Goal: Task Accomplishment & Management: Use online tool/utility

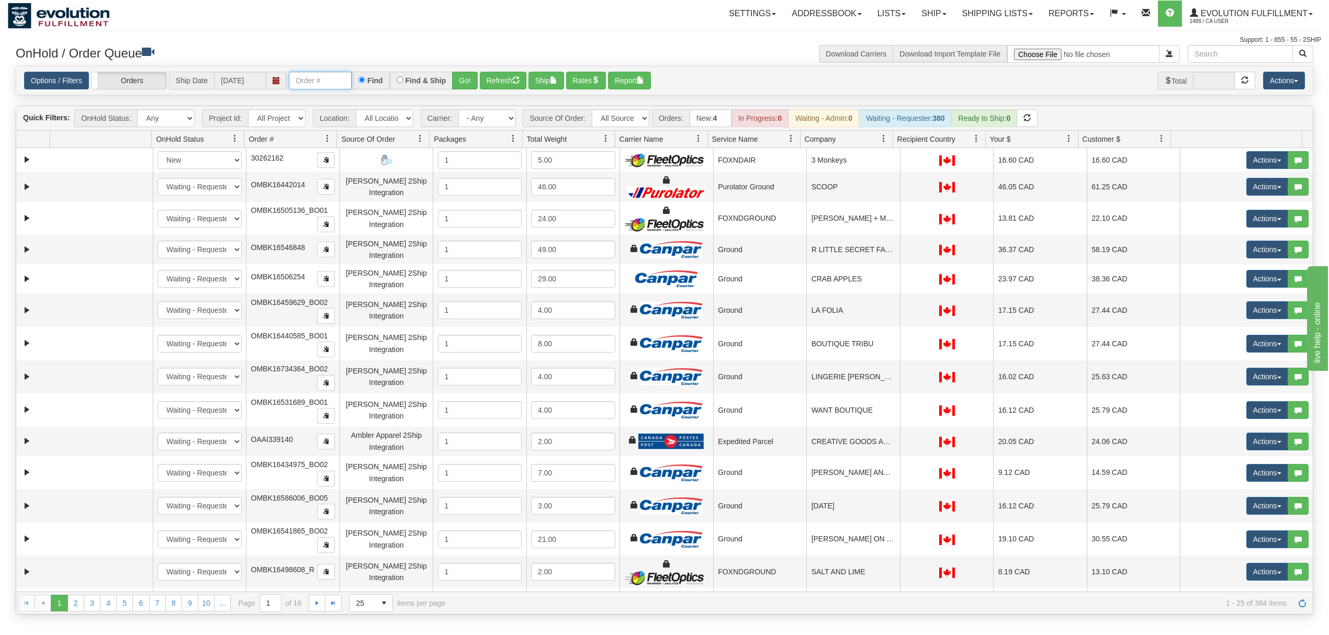
click at [327, 80] on input "text" at bounding box center [320, 81] width 63 height 18
click at [342, 82] on input "OMBK17603681 BO02" at bounding box center [320, 81] width 63 height 18
click at [465, 88] on button "Go!" at bounding box center [465, 81] width 26 height 18
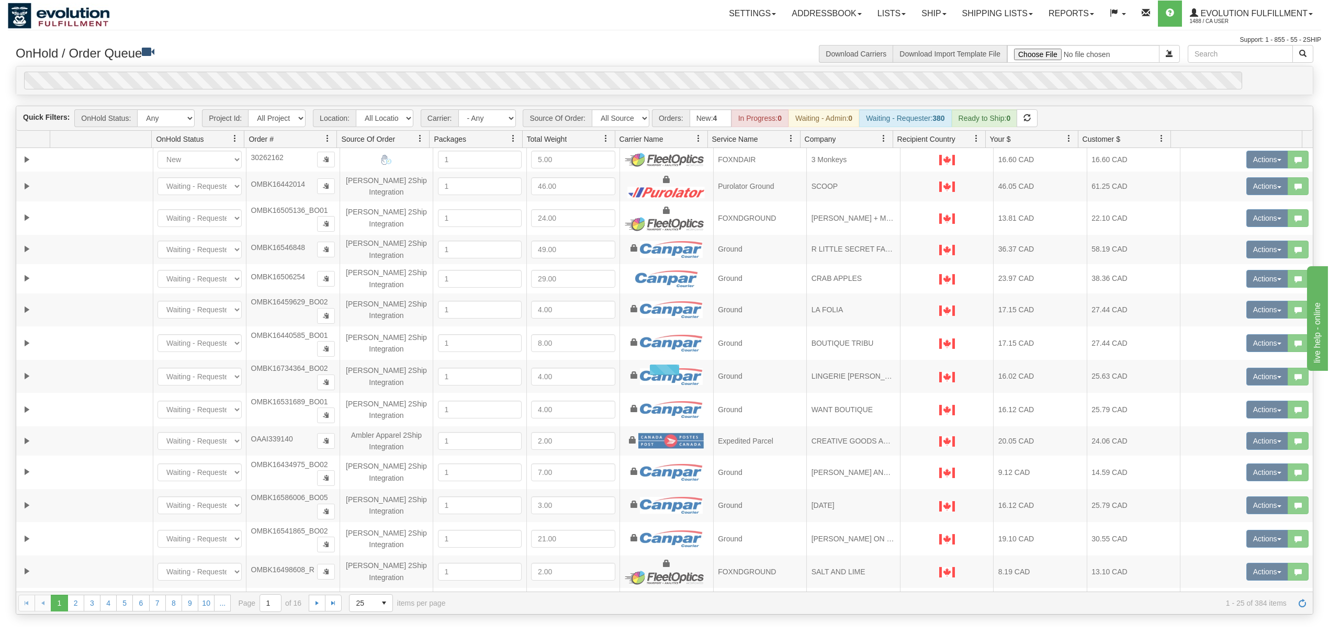
scroll to position [0, 0]
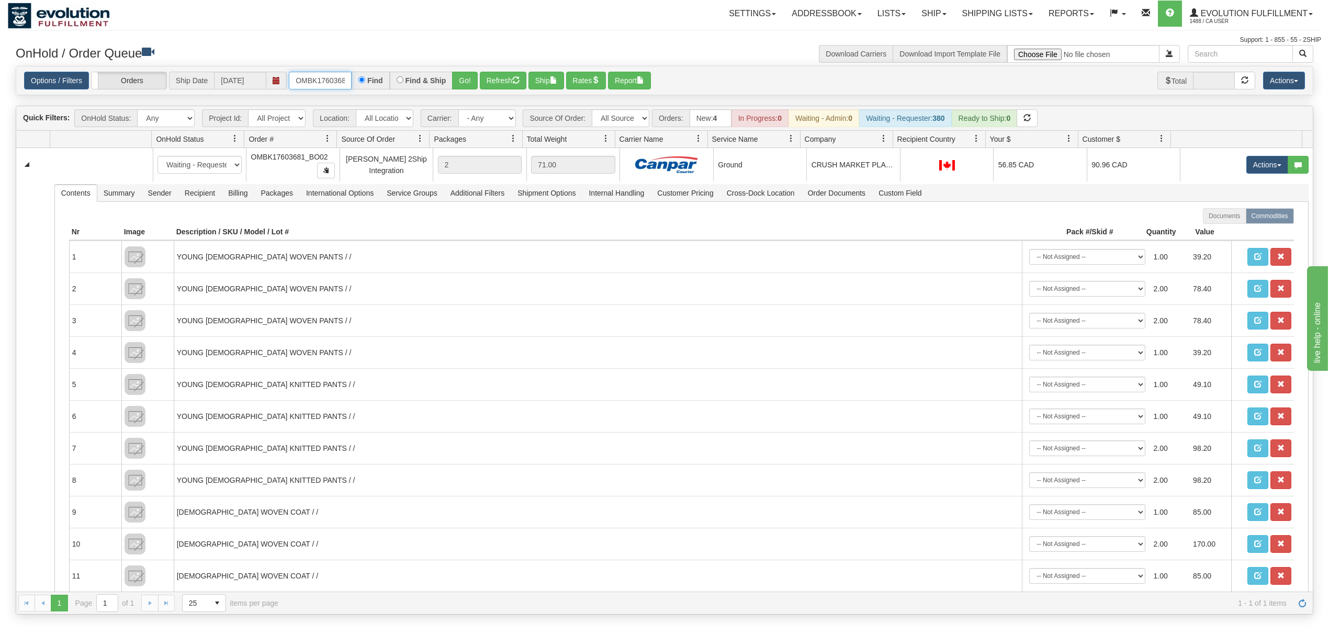
click at [335, 84] on input "OMBK17603681_BO02" at bounding box center [320, 81] width 63 height 18
click at [467, 84] on button "Go!" at bounding box center [465, 81] width 26 height 18
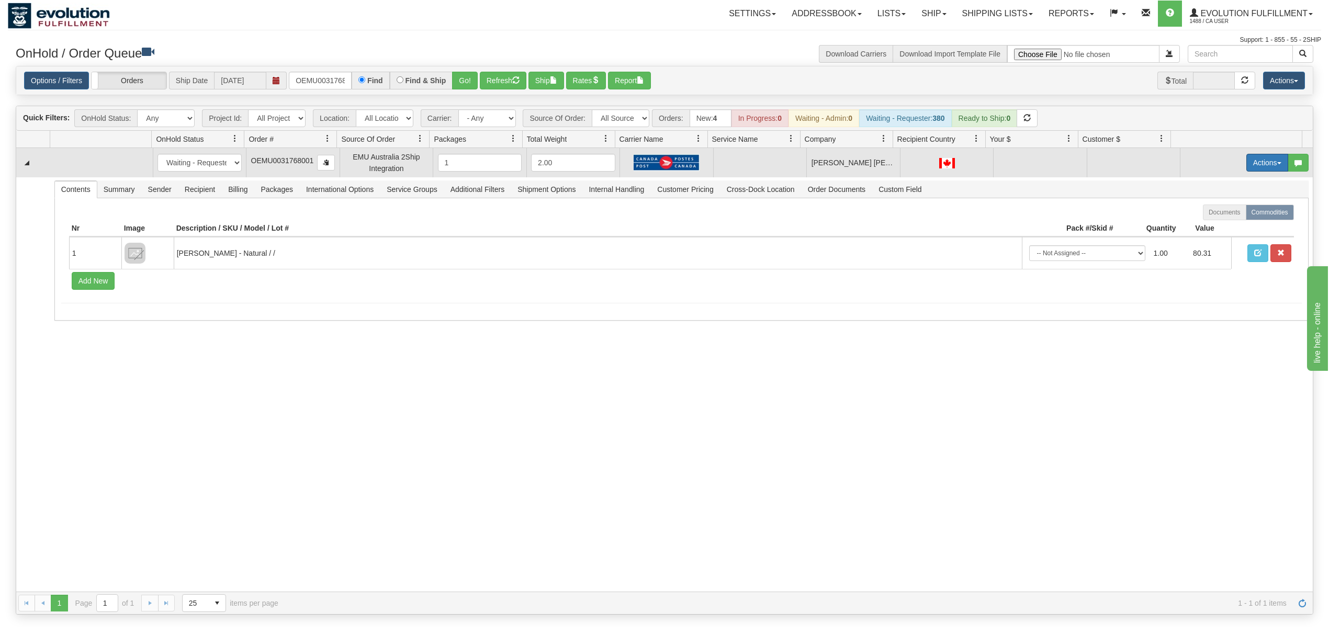
click at [1257, 163] on button "Actions" at bounding box center [1268, 163] width 42 height 18
click at [1229, 212] on span "Rate All Services" at bounding box center [1246, 210] width 63 height 8
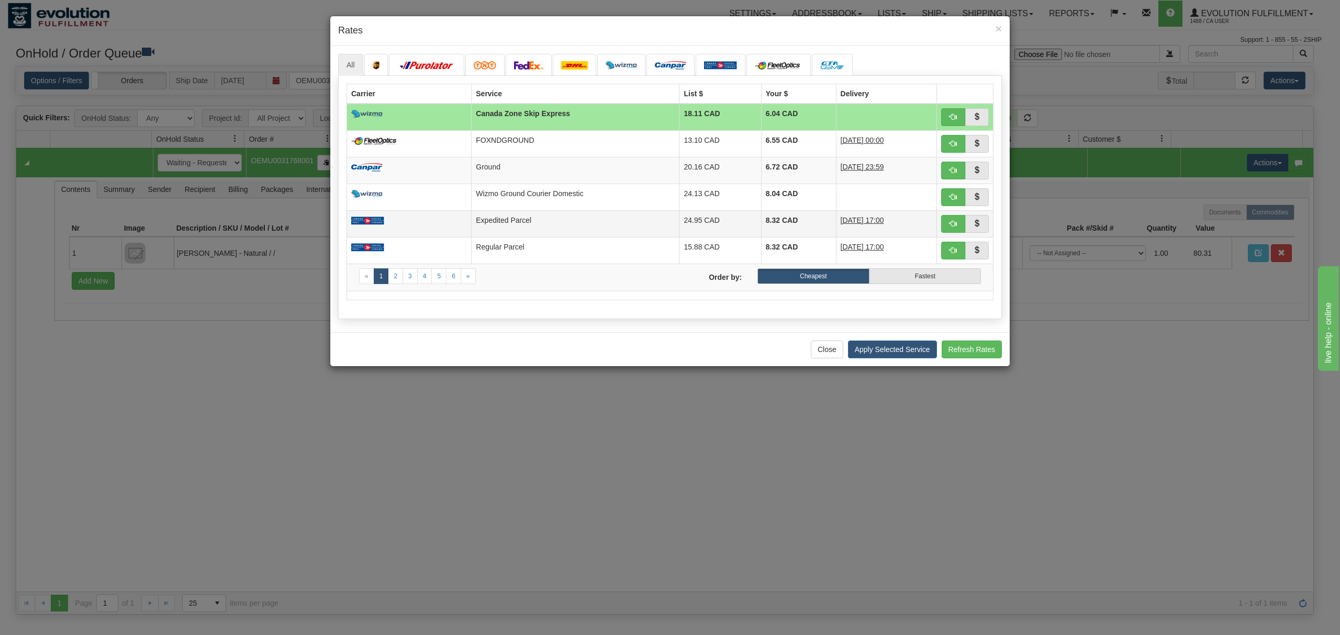
click at [537, 231] on td "Expedited Parcel" at bounding box center [576, 223] width 208 height 27
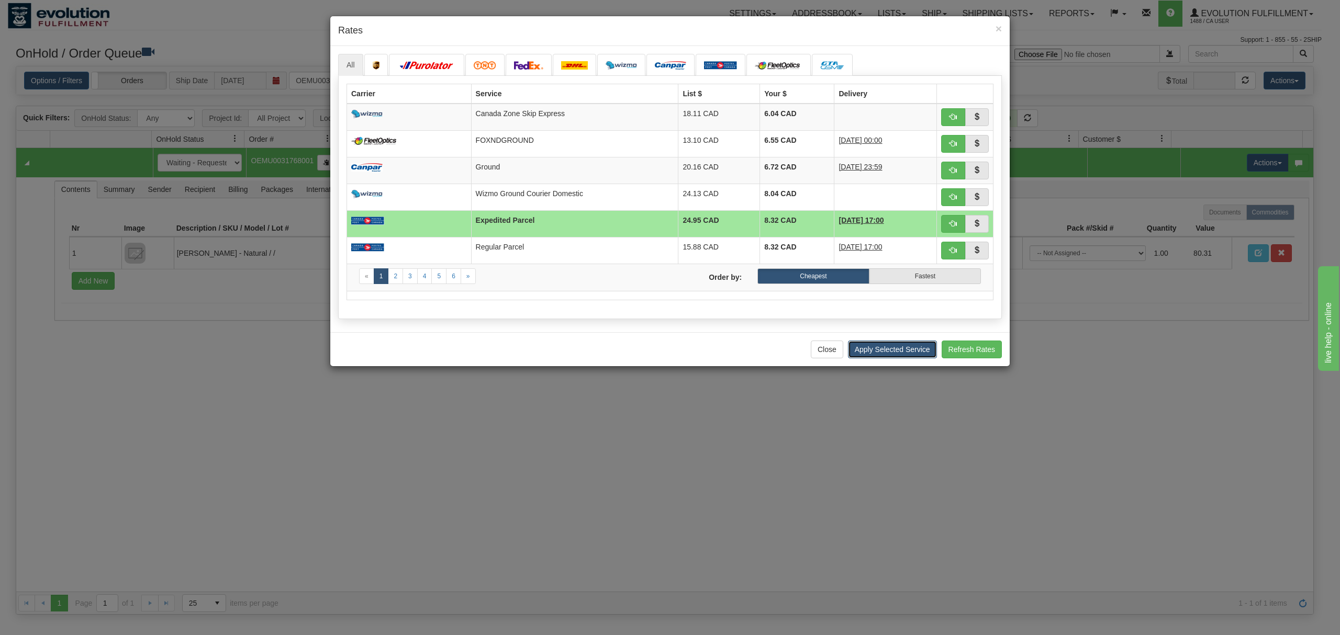
click at [899, 352] on button "Apply Selected Service" at bounding box center [892, 350] width 89 height 18
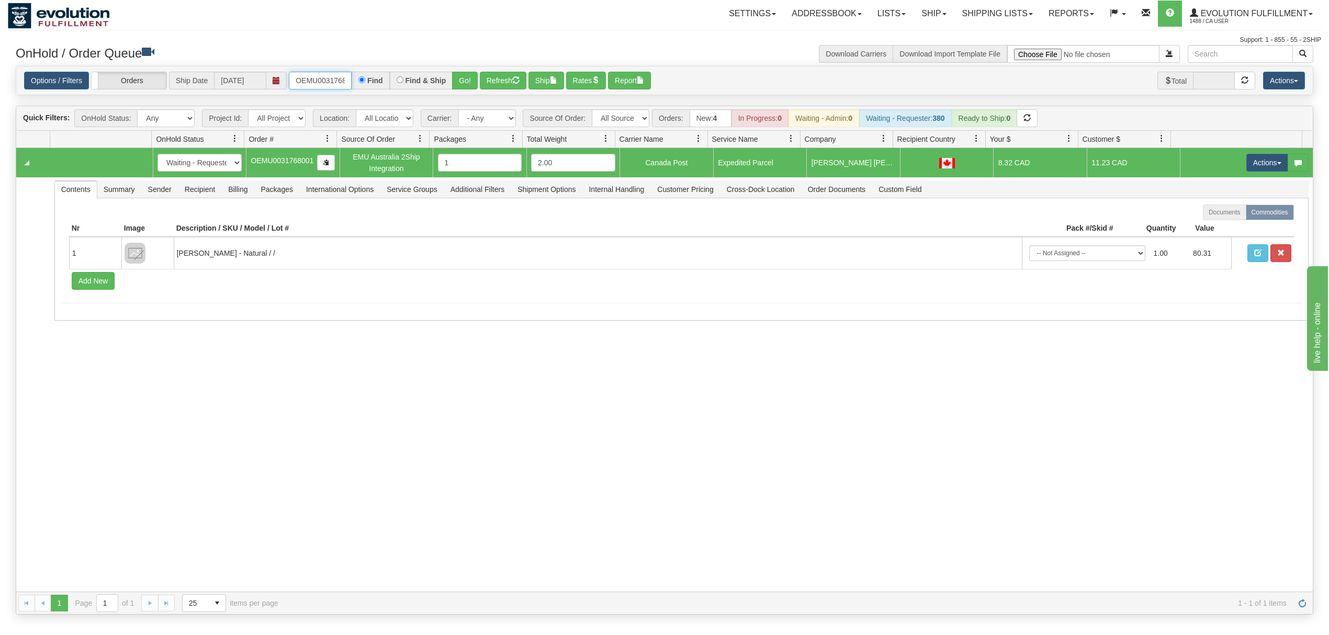
click at [312, 85] on input "OEMU0031768001" at bounding box center [320, 81] width 63 height 18
click at [313, 85] on input "OEMU0031768001" at bounding box center [320, 81] width 63 height 18
click at [331, 85] on input "OMBK17534261 BO01" at bounding box center [320, 81] width 63 height 18
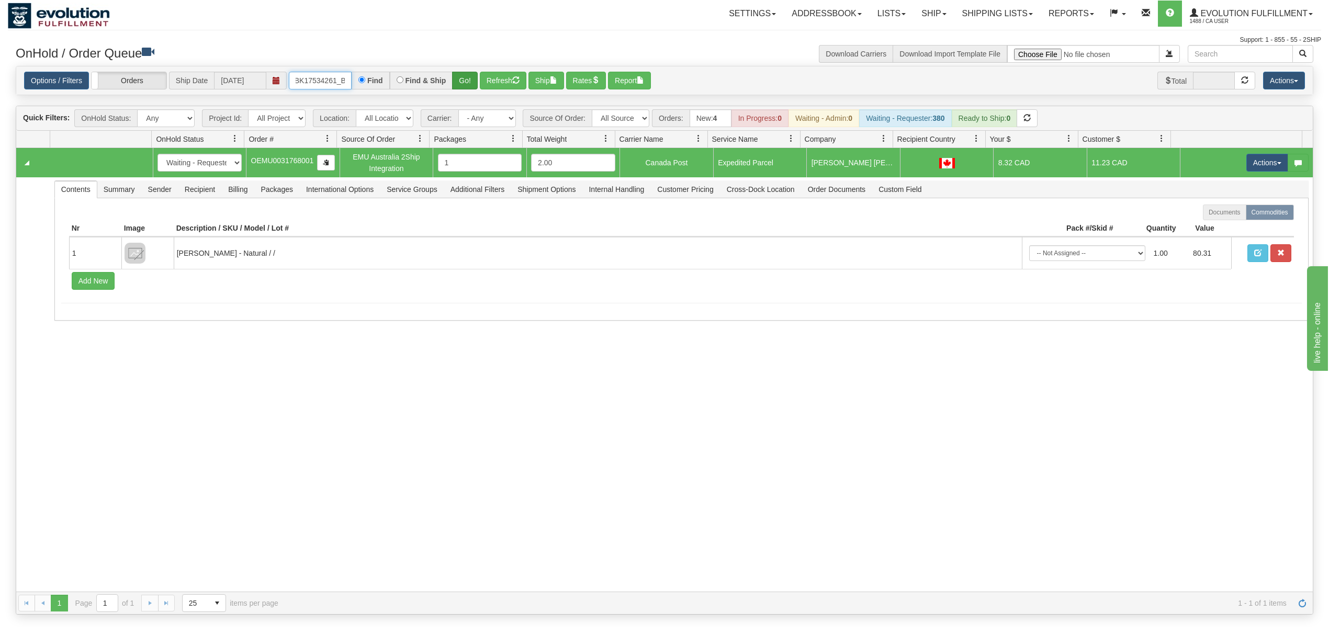
type input "OMBK17534261_BO01"
click at [462, 82] on button "Go!" at bounding box center [465, 81] width 26 height 18
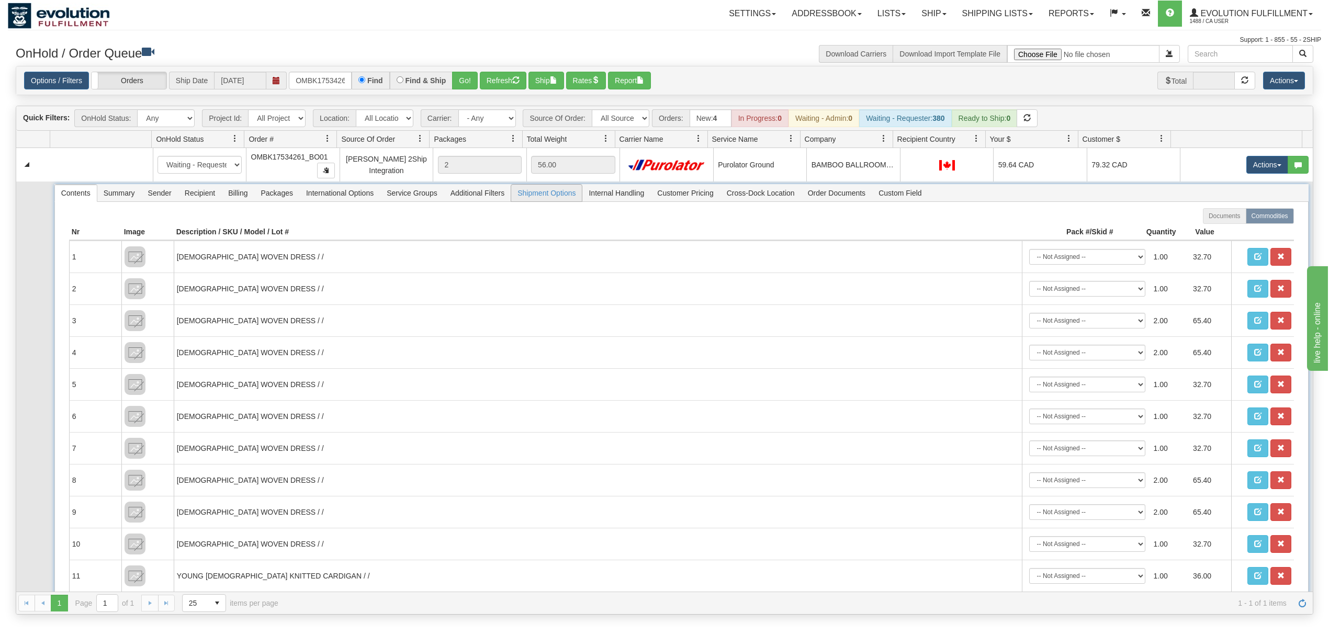
click at [574, 199] on span "Shipment Options" at bounding box center [546, 193] width 71 height 17
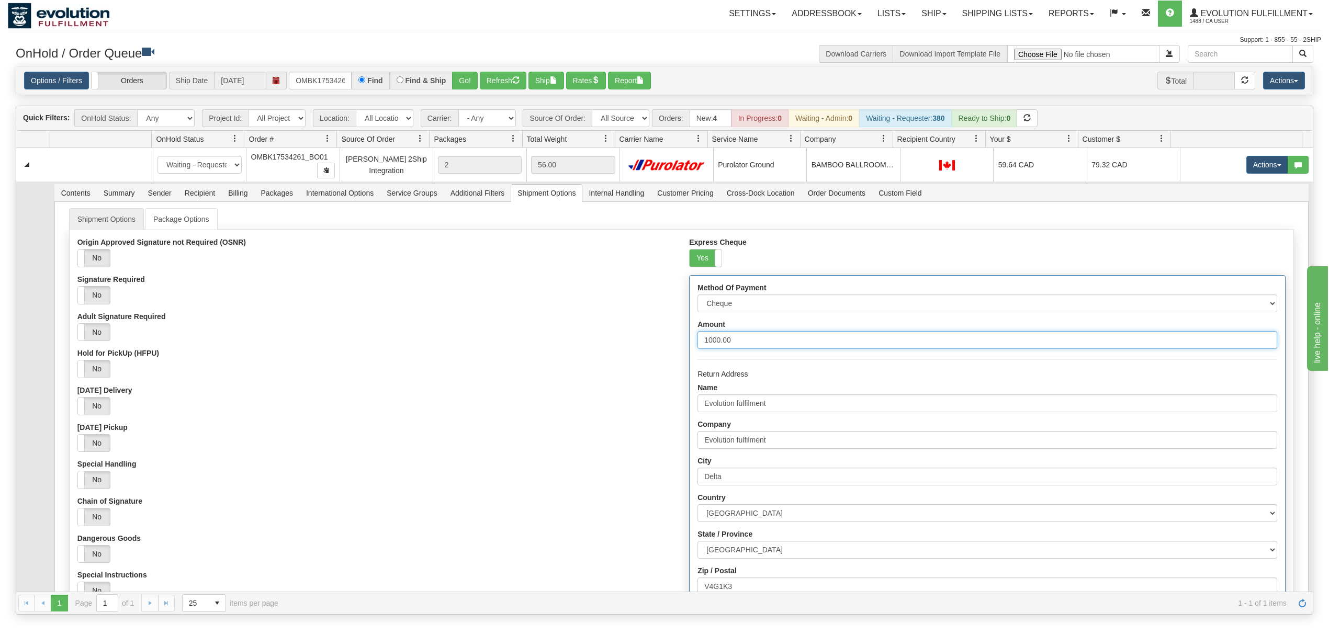
drag, startPoint x: 749, startPoint y: 342, endPoint x: 646, endPoint y: 344, distance: 103.6
click at [646, 344] on div "Origin Approved Signature not Required (OSNR) Yes No Signature Required Yes No …" at bounding box center [682, 482] width 1224 height 489
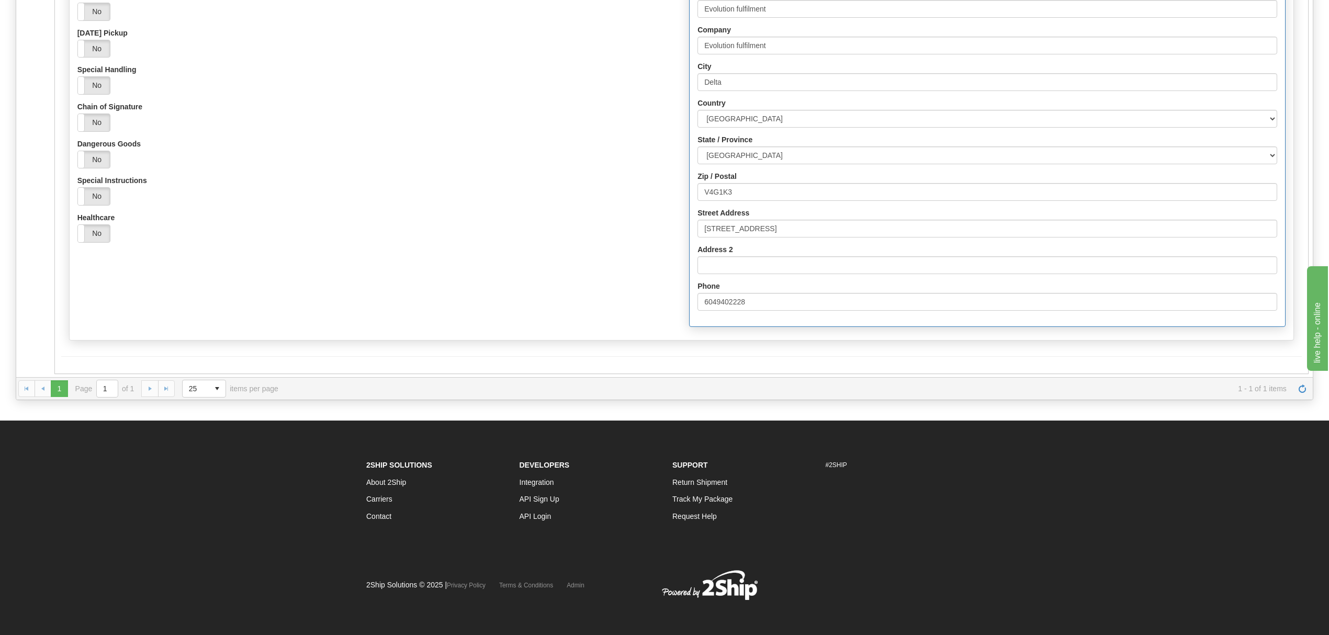
scroll to position [217, 0]
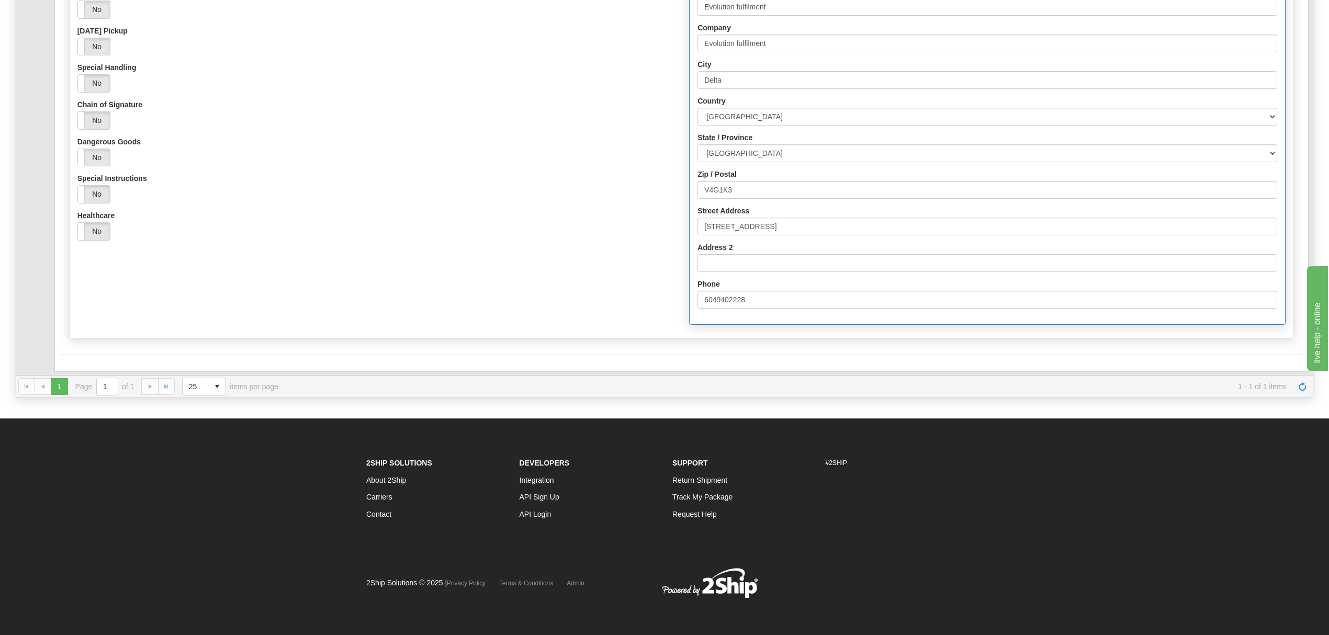
type input "3047.09"
click at [170, 328] on div "Origin Approved Signature not Required (OSNR) Yes No Signature Required Yes No …" at bounding box center [682, 83] width 1224 height 489
click at [79, 372] on button "Save" at bounding box center [76, 372] width 30 height 18
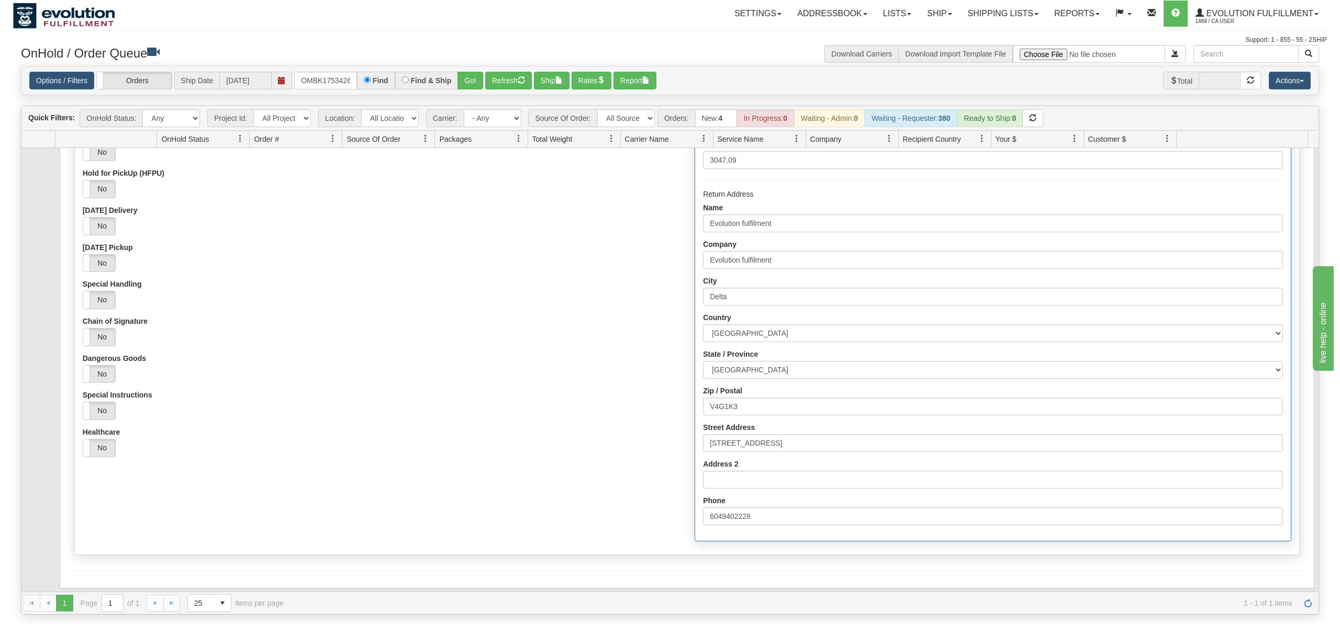
scroll to position [0, 0]
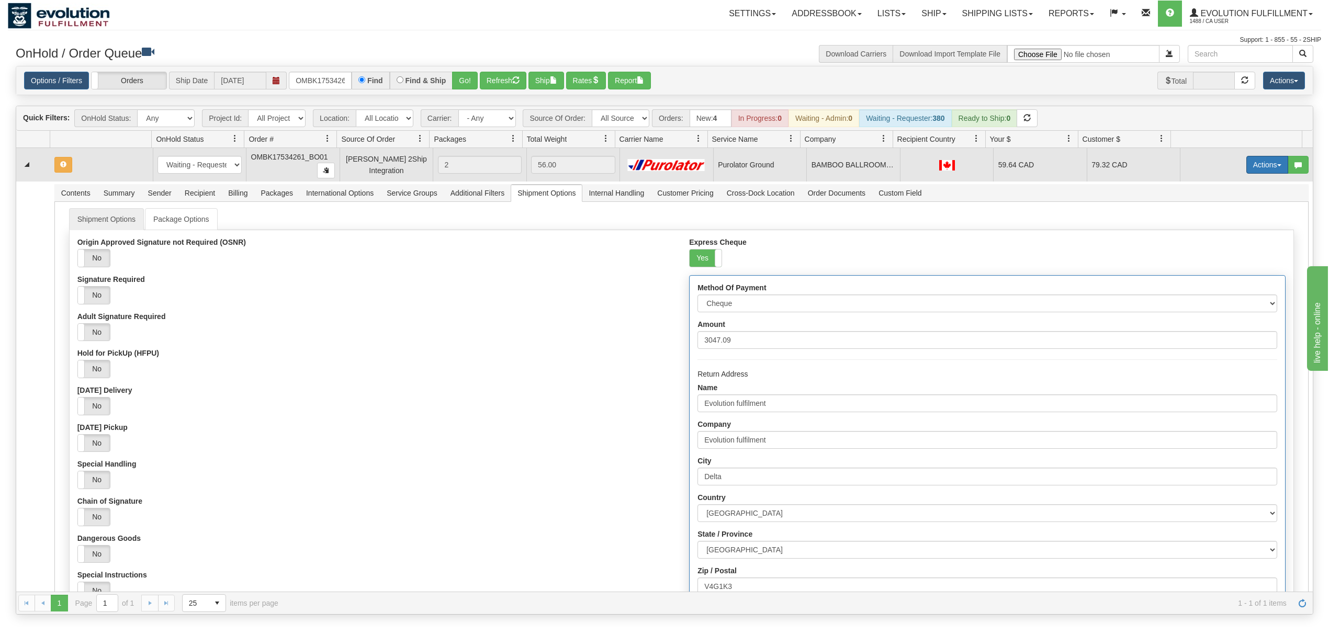
click at [1261, 166] on button "Actions" at bounding box center [1268, 165] width 42 height 18
click at [1217, 225] on span "Ship" at bounding box center [1226, 225] width 22 height 8
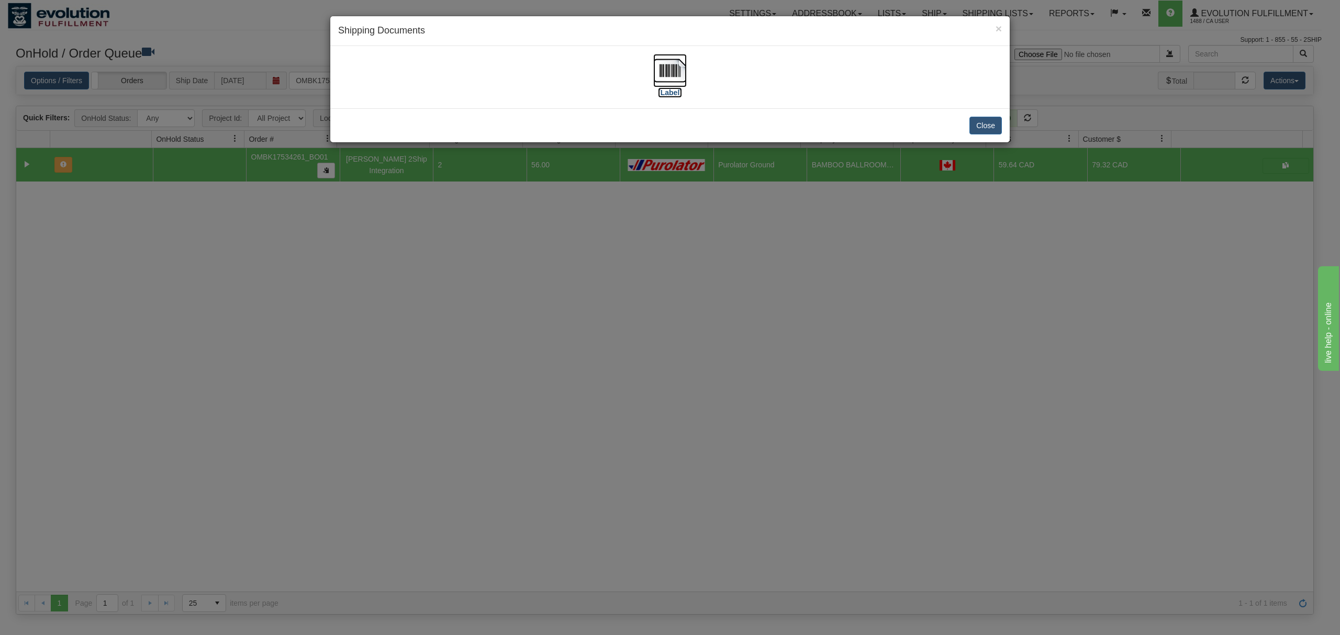
click at [659, 70] on img at bounding box center [669, 70] width 33 height 33
